Goal: Information Seeking & Learning: Learn about a topic

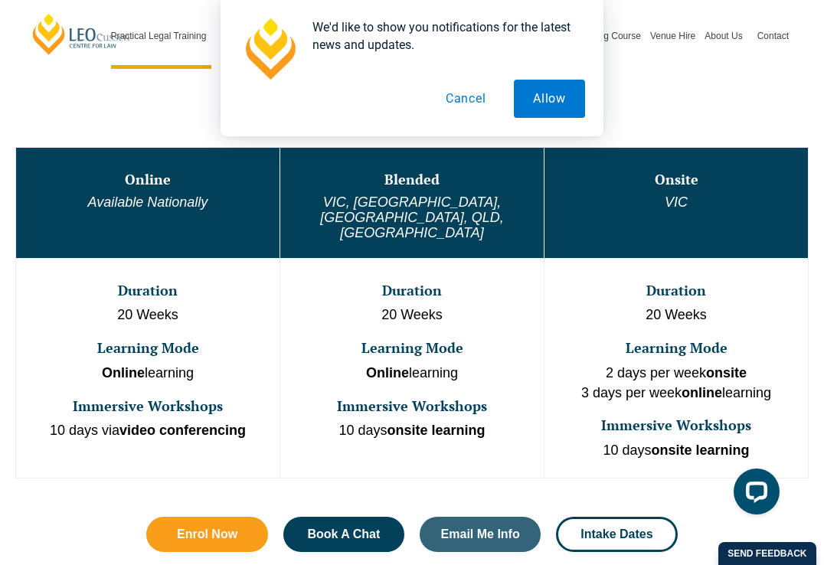
scroll to position [745, 0]
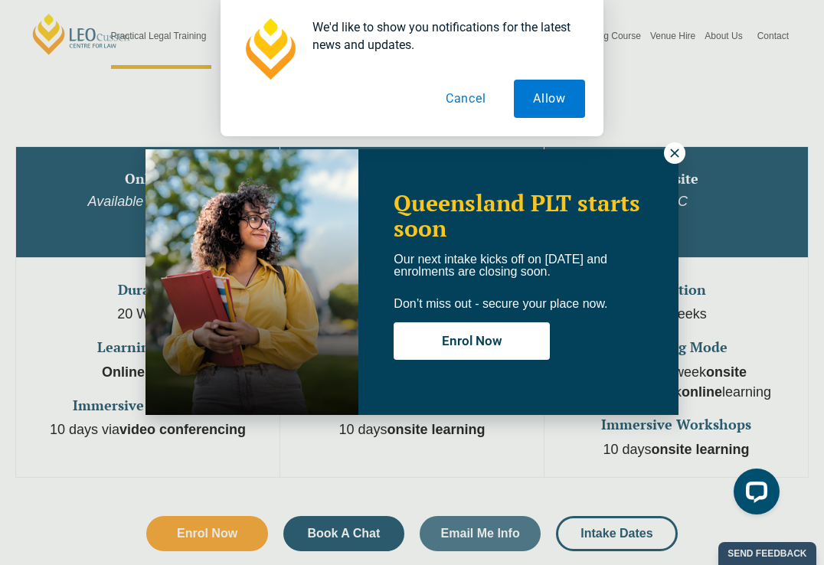
click at [676, 153] on icon at bounding box center [675, 153] width 14 height 14
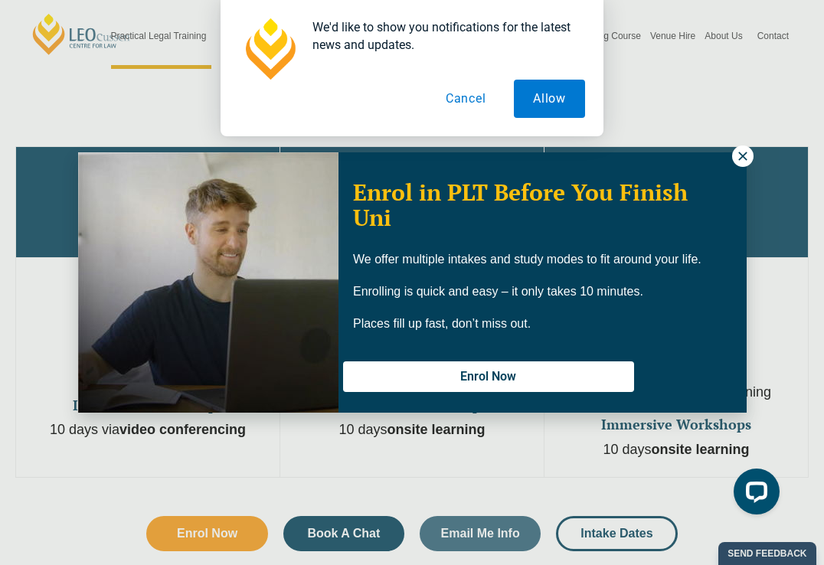
click at [739, 161] on icon at bounding box center [743, 156] width 14 height 14
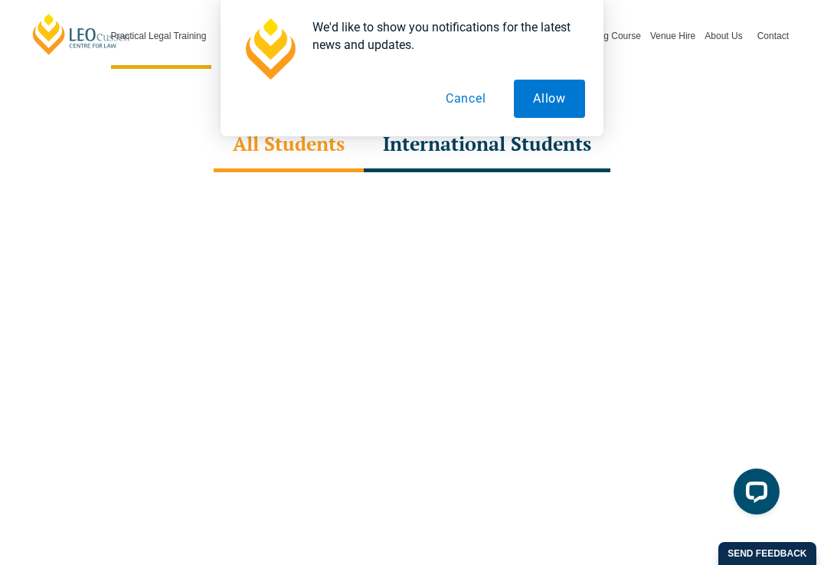
scroll to position [4420, 0]
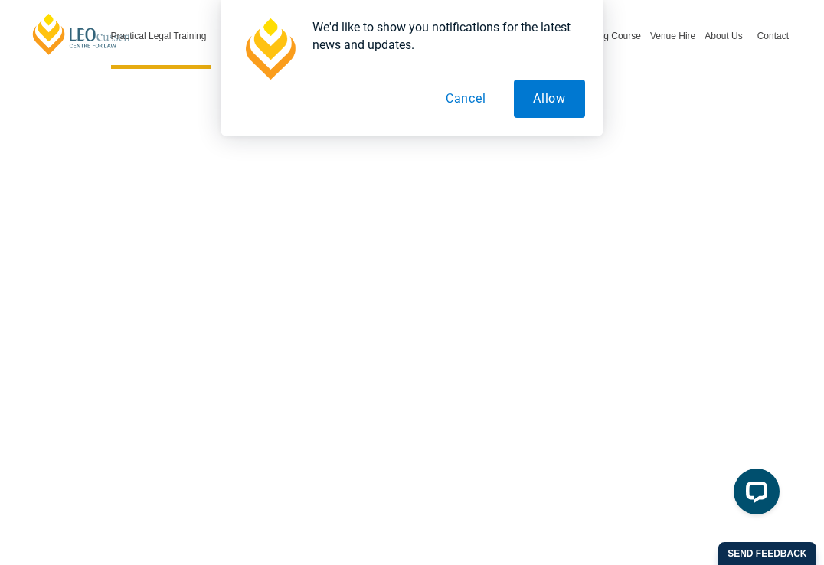
click at [466, 102] on button "Cancel" at bounding box center [465, 99] width 79 height 38
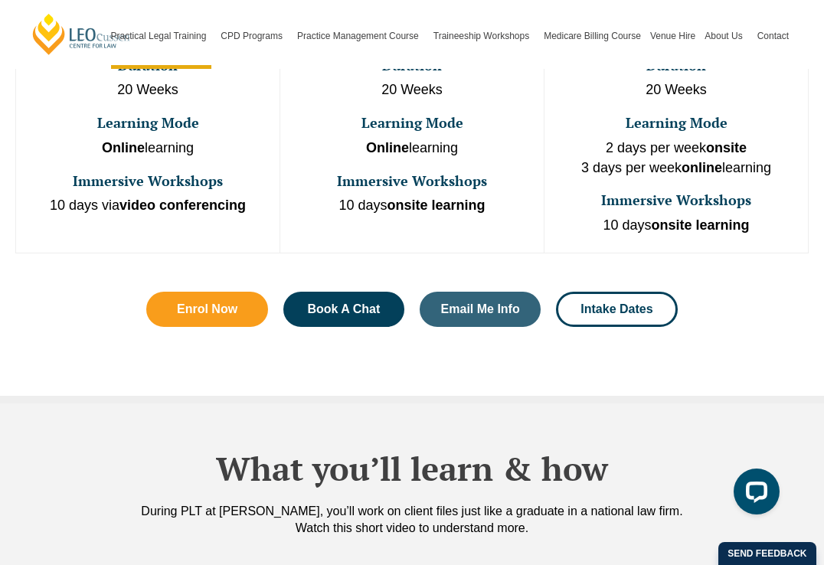
scroll to position [946, 0]
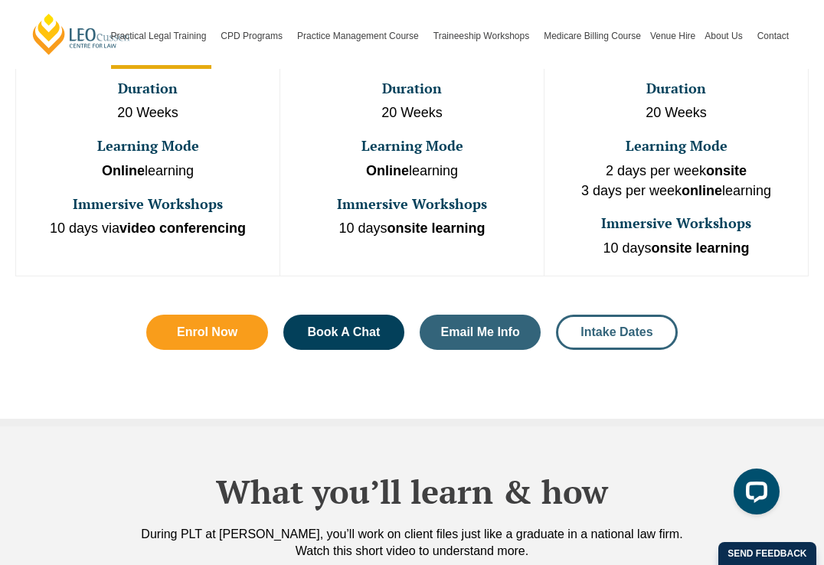
click at [611, 326] on span "Intake Dates" at bounding box center [616, 332] width 72 height 12
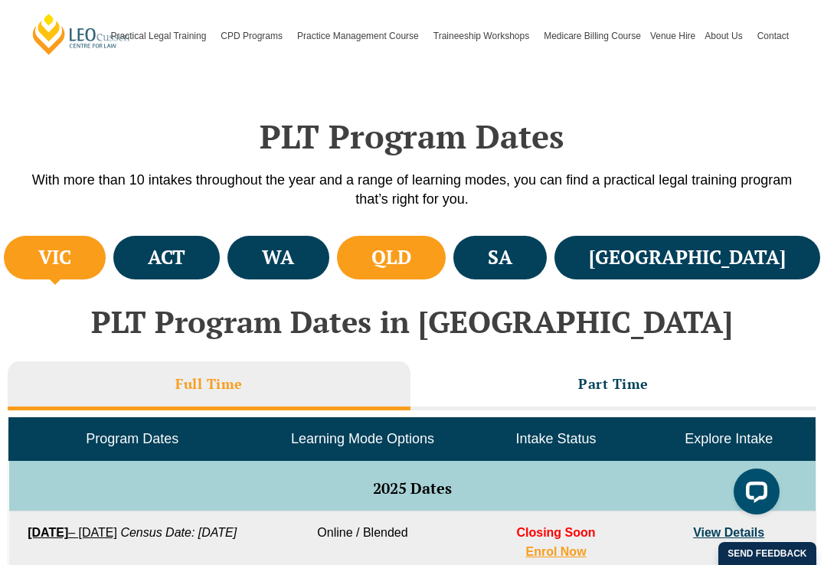
click at [446, 272] on li "QLD" at bounding box center [391, 258] width 109 height 44
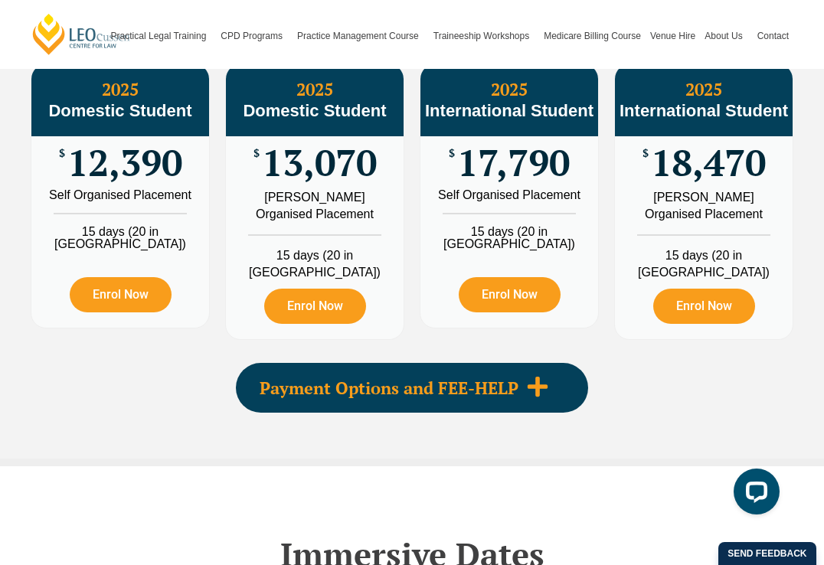
scroll to position [1826, 0]
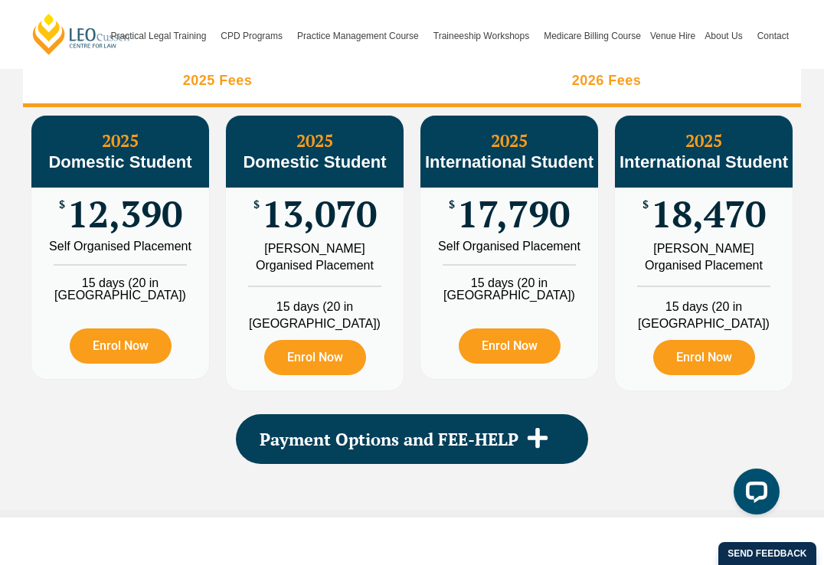
click at [635, 89] on li "2026 Fees" at bounding box center [606, 82] width 389 height 49
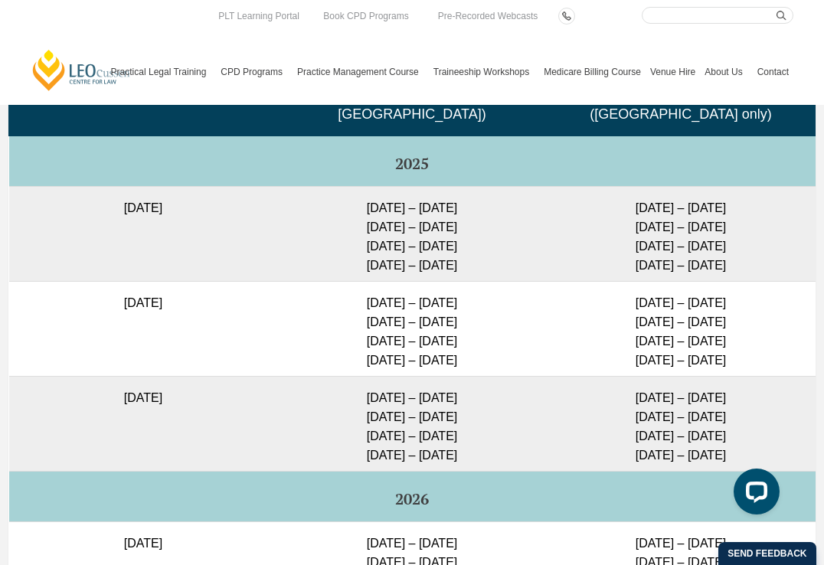
scroll to position [3723, 0]
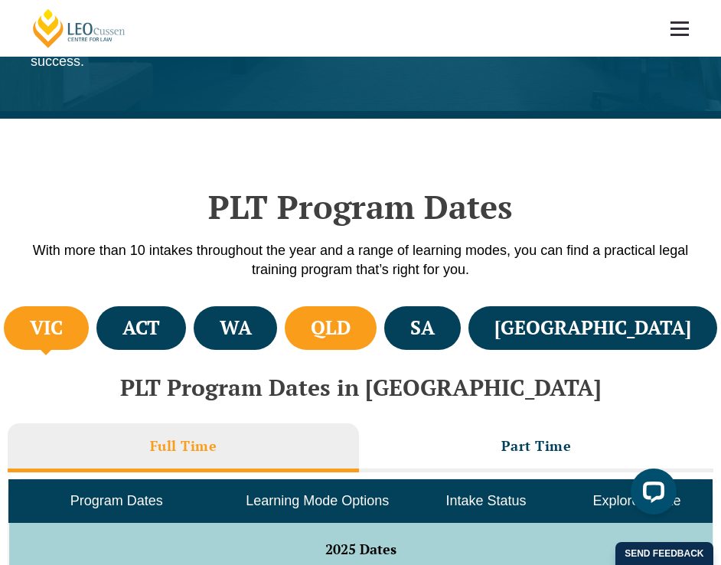
click at [377, 318] on li "QLD" at bounding box center [331, 328] width 92 height 44
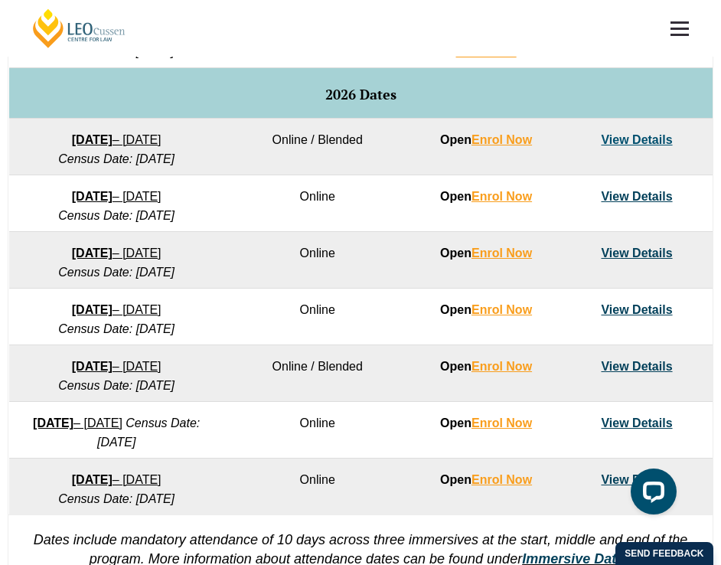
scroll to position [805, 0]
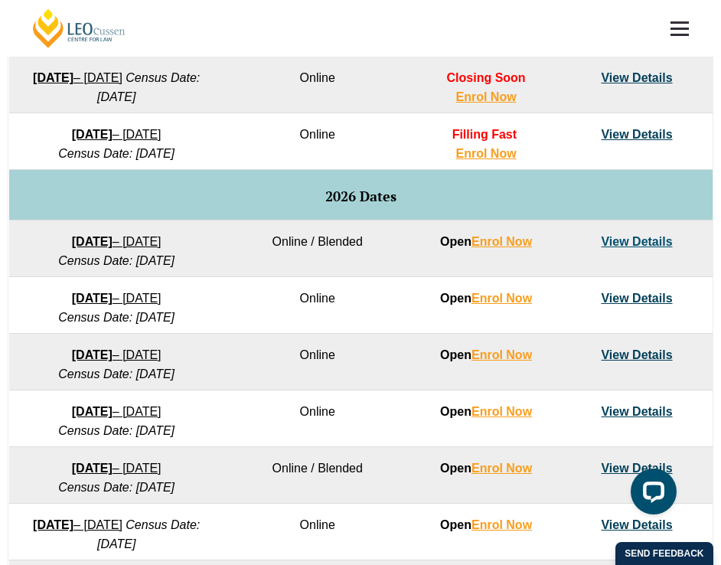
click at [651, 355] on link "View Details" at bounding box center [636, 354] width 71 height 13
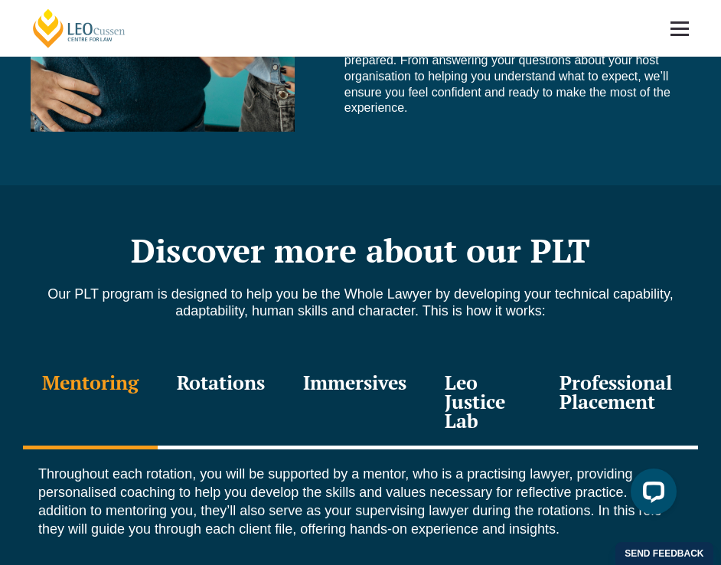
scroll to position [1647, 0]
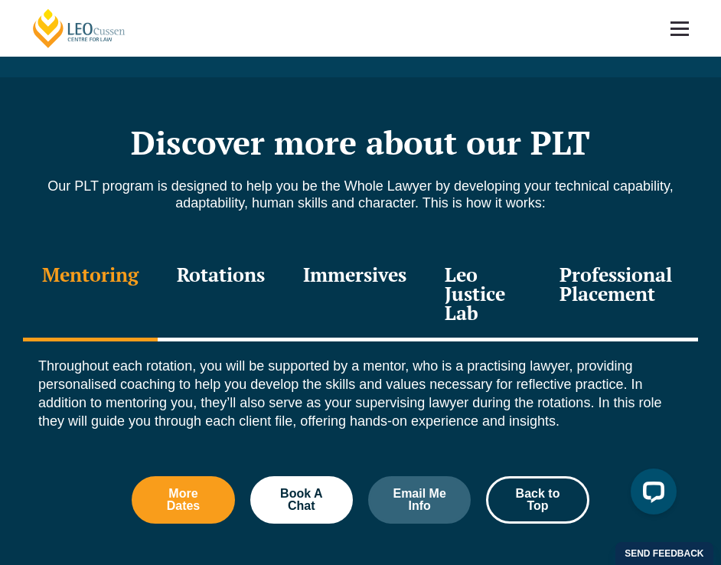
click at [241, 262] on div "Rotations" at bounding box center [221, 296] width 126 height 92
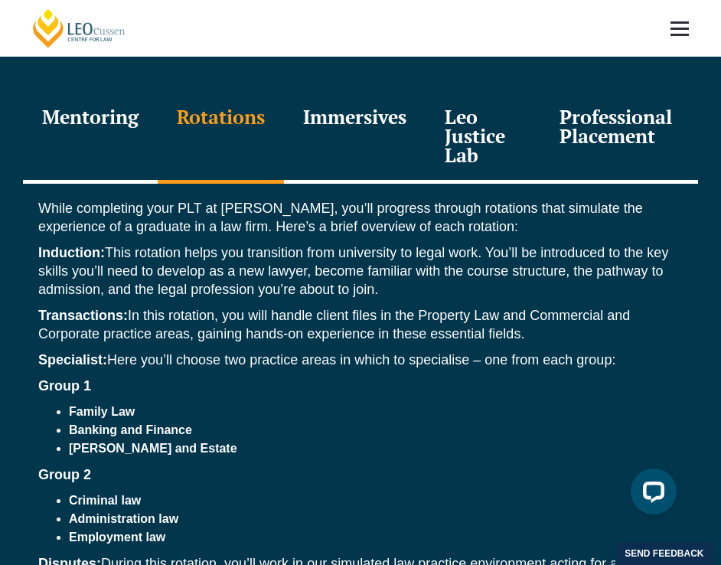
scroll to position [1769, 0]
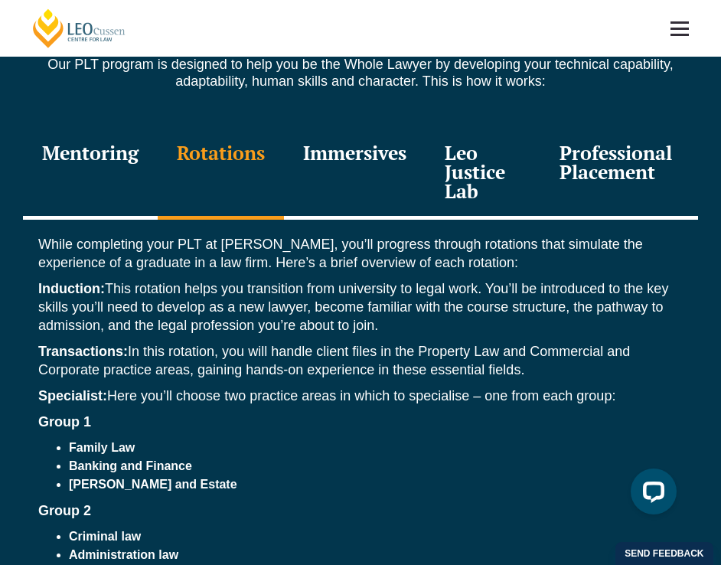
click at [380, 135] on div "Immersives" at bounding box center [355, 174] width 142 height 92
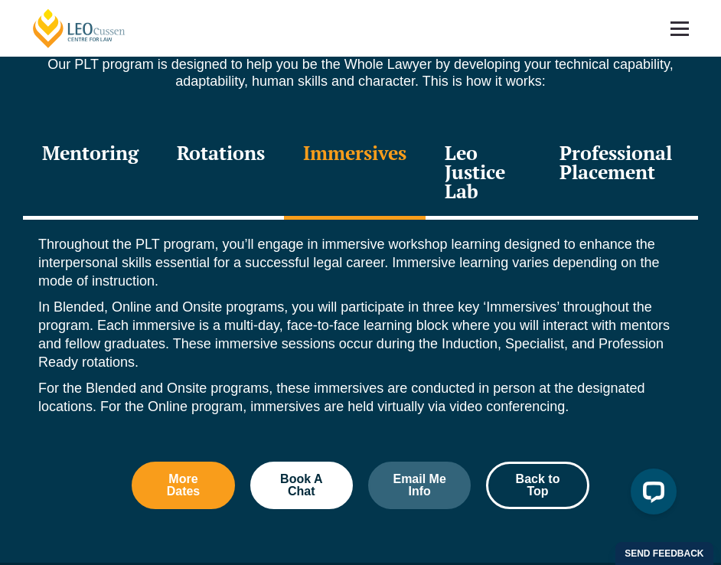
click at [466, 146] on div "Leo Justice Lab" at bounding box center [483, 174] width 115 height 92
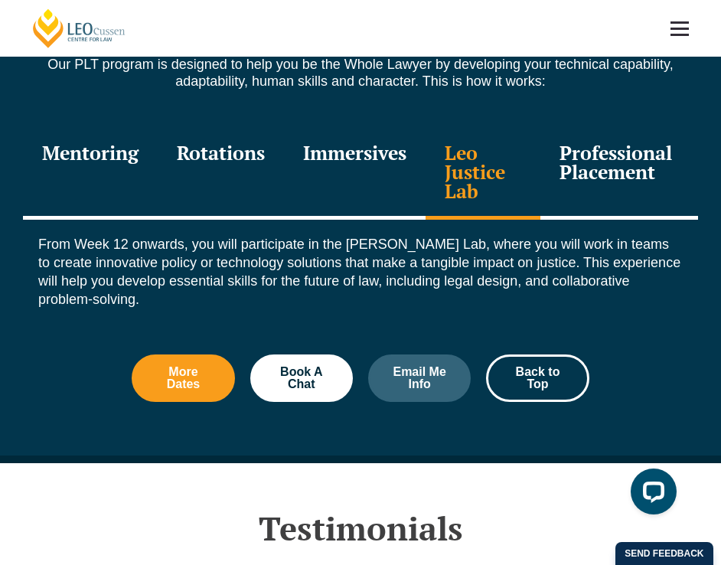
click at [576, 152] on div "Professional Placement" at bounding box center [619, 174] width 158 height 92
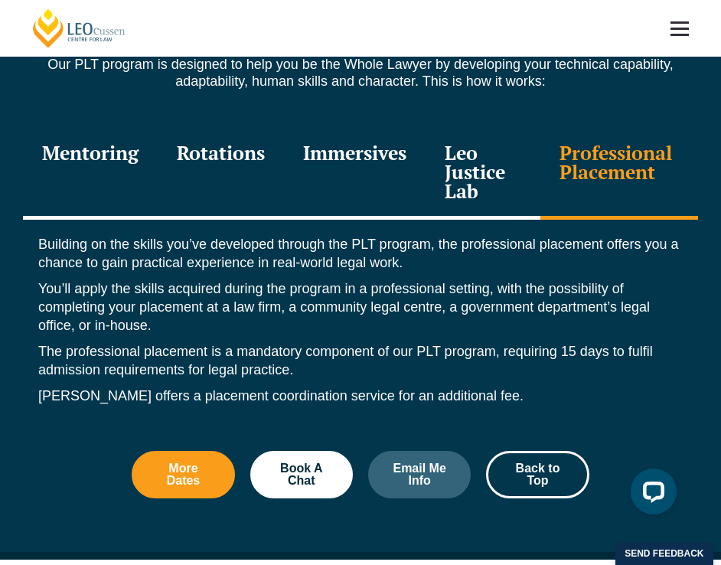
click at [320, 128] on div "Immersives" at bounding box center [355, 174] width 142 height 92
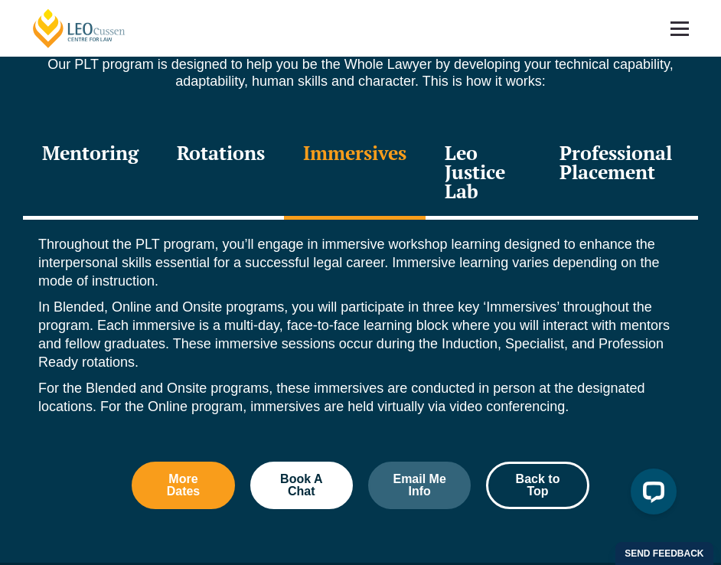
click at [260, 135] on div "Rotations" at bounding box center [221, 174] width 126 height 92
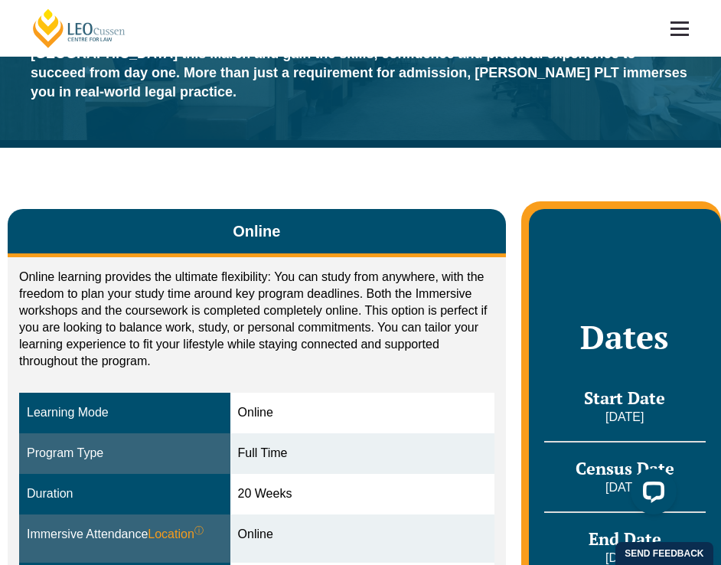
scroll to position [220, 0]
